Goal: Navigation & Orientation: Locate item on page

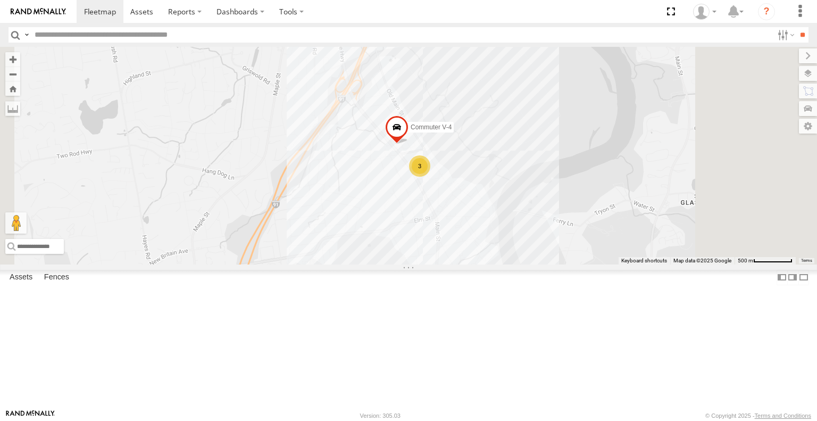
click at [409, 144] on span at bounding box center [396, 129] width 23 height 29
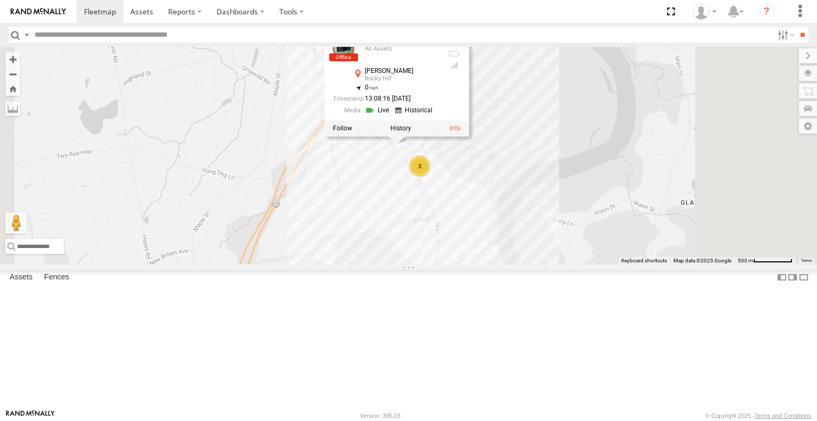
click at [600, 214] on div "3 Commuter V-4 Commuter V-4 All Assets Silas Deane Hwy Rocky Hill 41.67368 , -7…" at bounding box center [408, 155] width 817 height 217
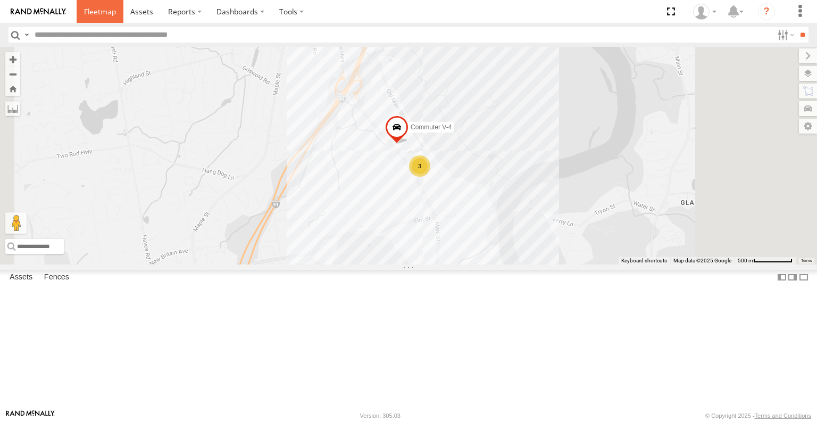
click at [100, 4] on link at bounding box center [100, 11] width 47 height 23
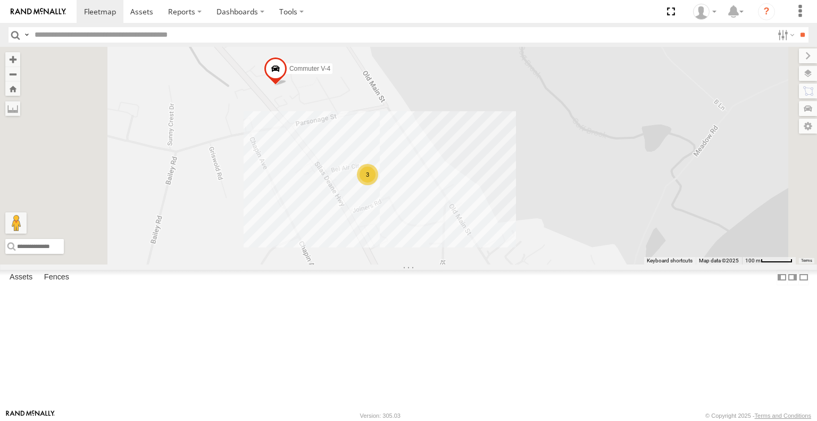
click at [287, 86] on span at bounding box center [275, 71] width 23 height 29
click at [419, 209] on div "Commuter V-4 3 Commuter V-4 All Assets [PERSON_NAME] Hwy Rocky Hill 41.67368 , …" at bounding box center [408, 155] width 817 height 217
click at [378, 185] on div "3" at bounding box center [367, 174] width 21 height 21
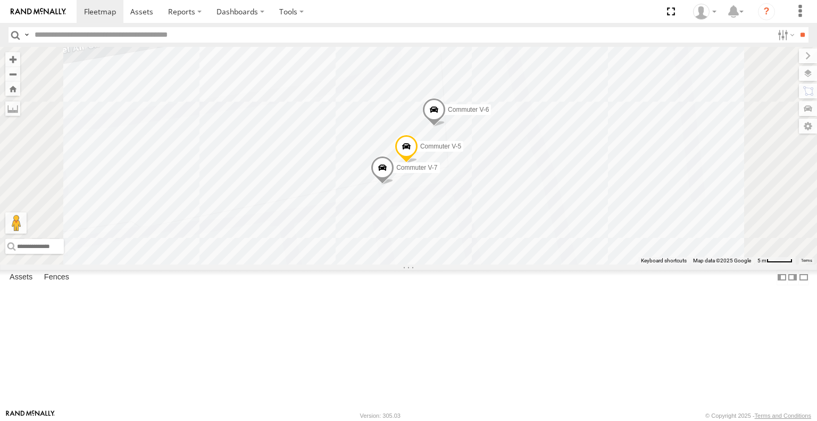
click at [437, 172] on span "Commuter V-7" at bounding box center [417, 167] width 41 height 7
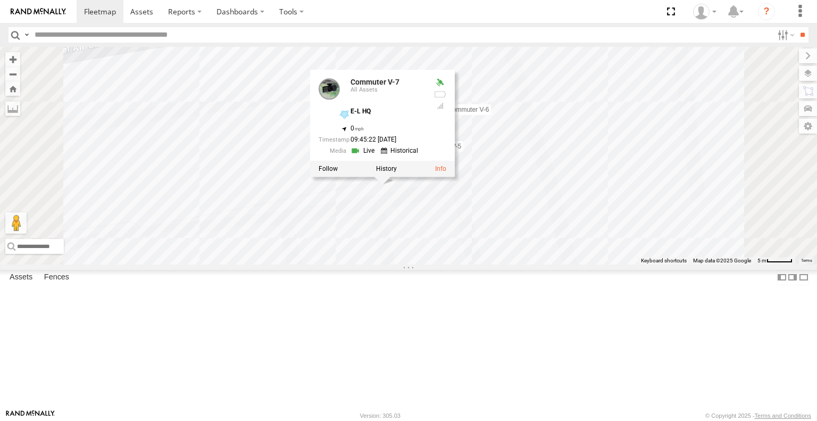
click at [489, 113] on span "Commuter V-6" at bounding box center [468, 109] width 41 height 7
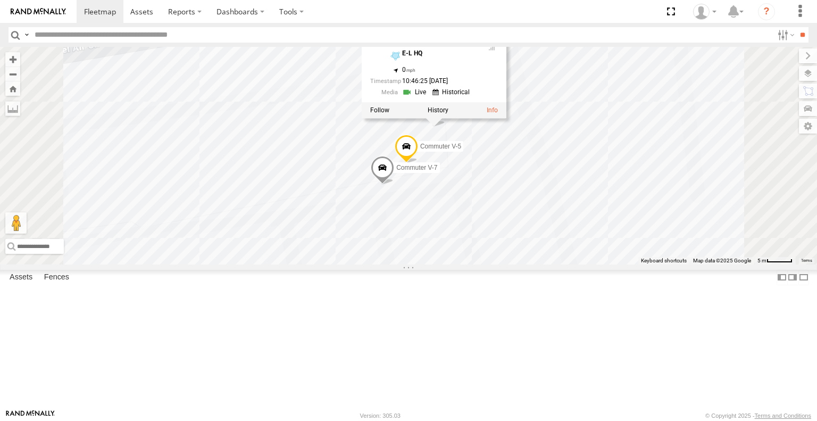
click at [461, 151] on span "Commuter V-5" at bounding box center [440, 146] width 41 height 7
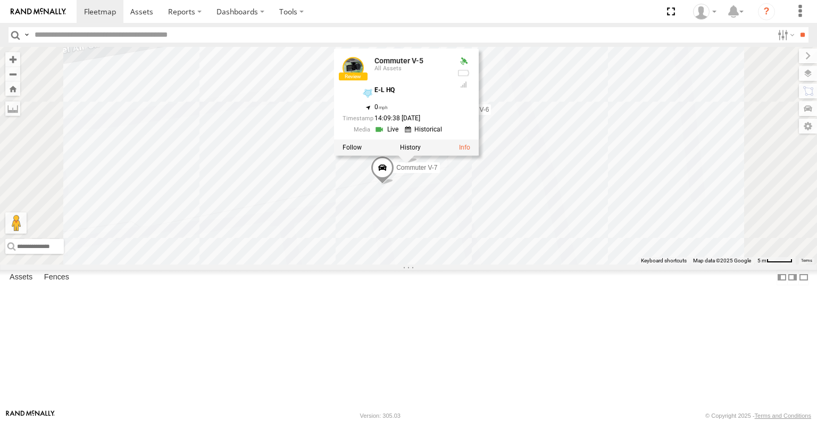
click at [437, 172] on span "Commuter V-7" at bounding box center [417, 167] width 41 height 7
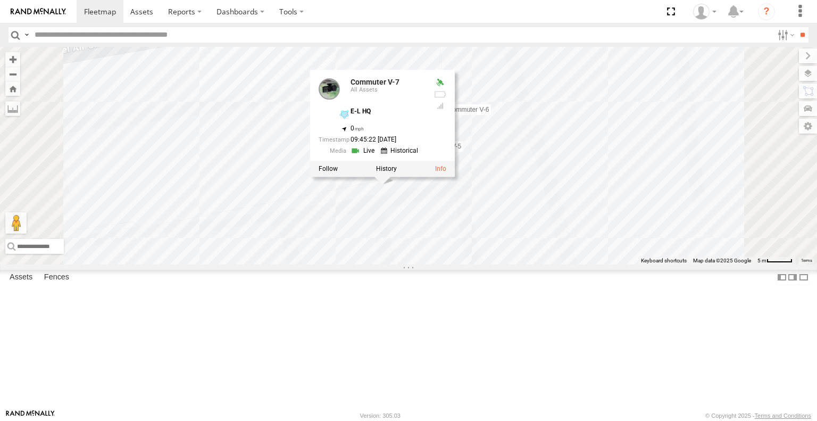
click at [617, 239] on div "Commuter V-4 Commuter V-5 Commuter V-7 Commuter V-6 Commuter V-7 All Assets E-L…" at bounding box center [408, 155] width 817 height 217
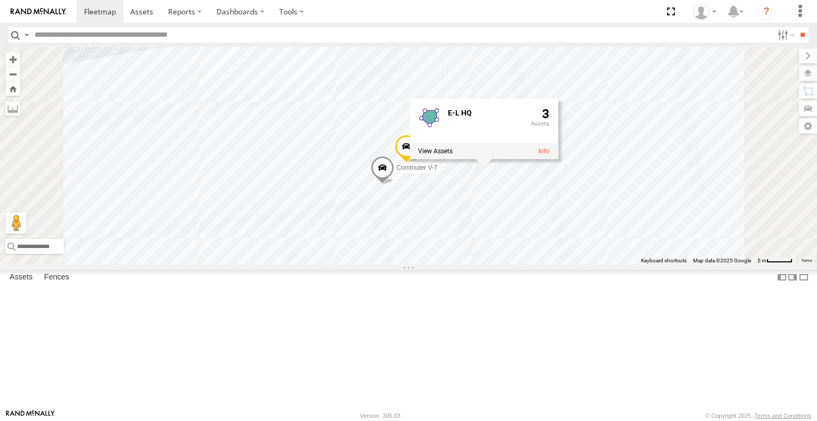
click at [543, 112] on div "Commuter V-4 Commuter V-5 Commuter V-7 Commuter V-6 E-L HQ 3" at bounding box center [408, 155] width 817 height 217
